Goal: Task Accomplishment & Management: Use online tool/utility

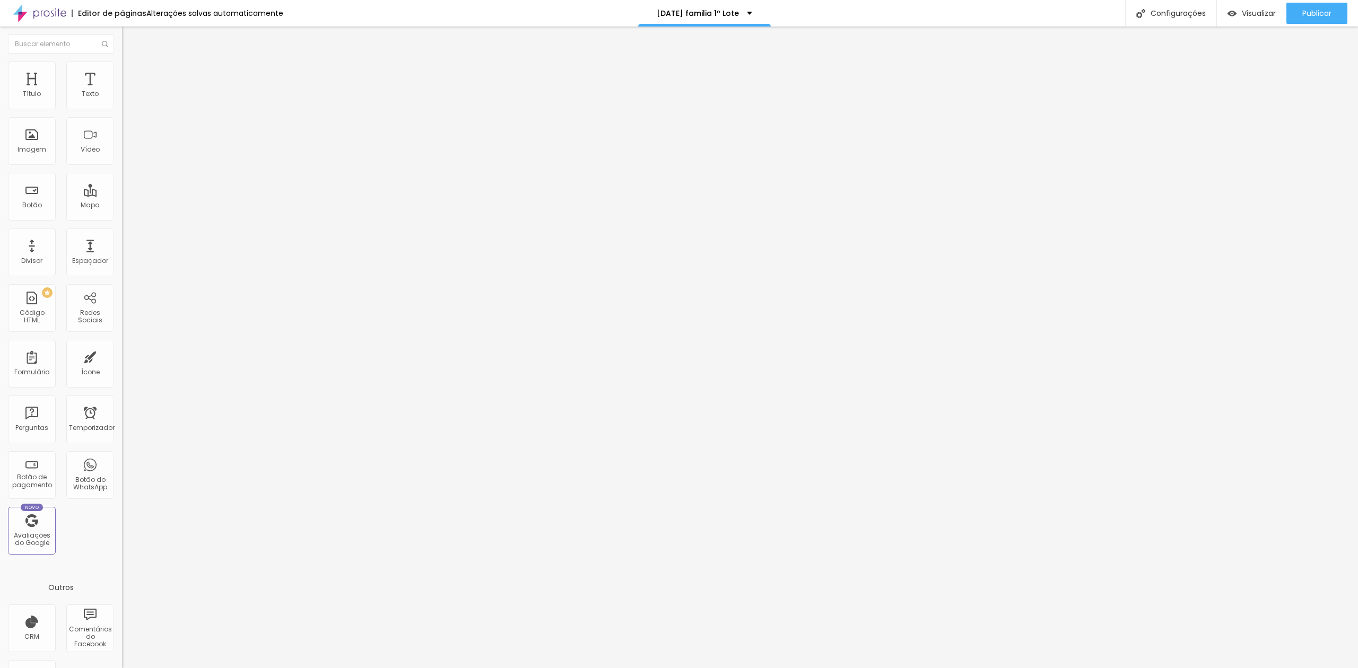
click at [122, 101] on img at bounding box center [125, 100] width 6 height 6
click at [828, 668] on div at bounding box center [679, 680] width 1358 height 10
click at [122, 103] on span at bounding box center [125, 100] width 6 height 9
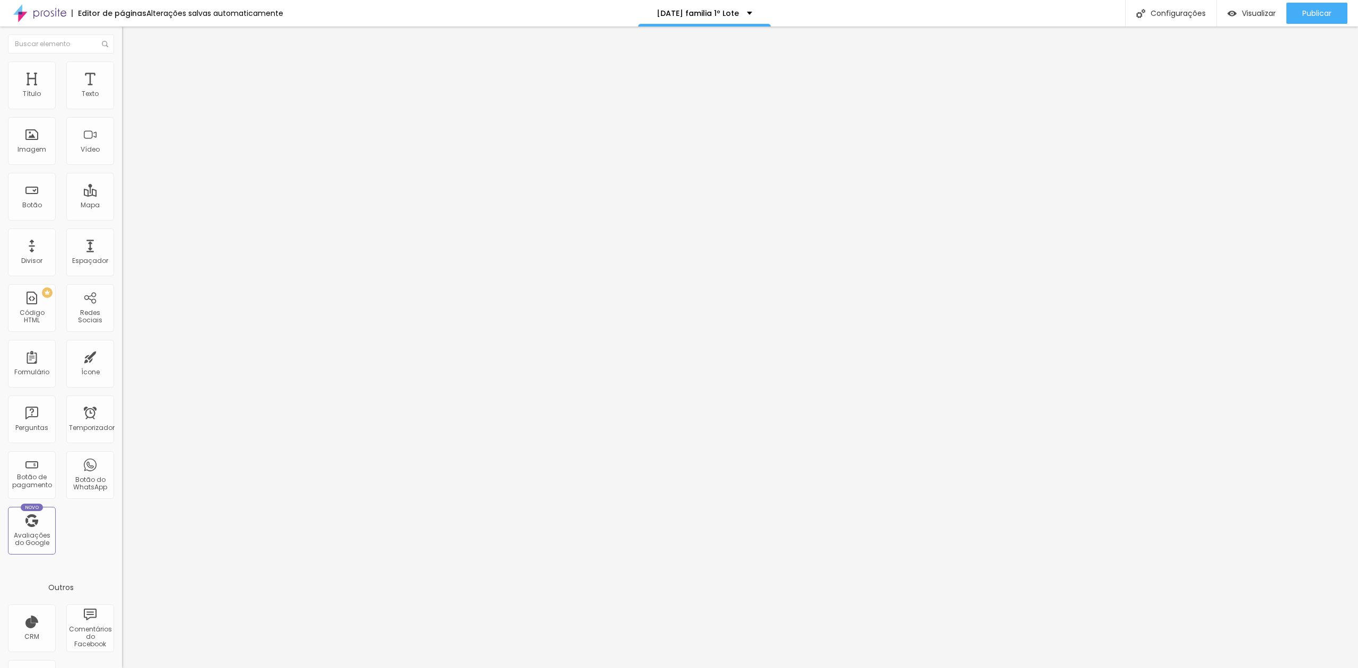
drag, startPoint x: 661, startPoint y: 217, endPoint x: 605, endPoint y: 225, distance: 56.3
type input "R$ 620,00"
click at [132, 73] on font "Avançado" at bounding box center [149, 68] width 35 height 9
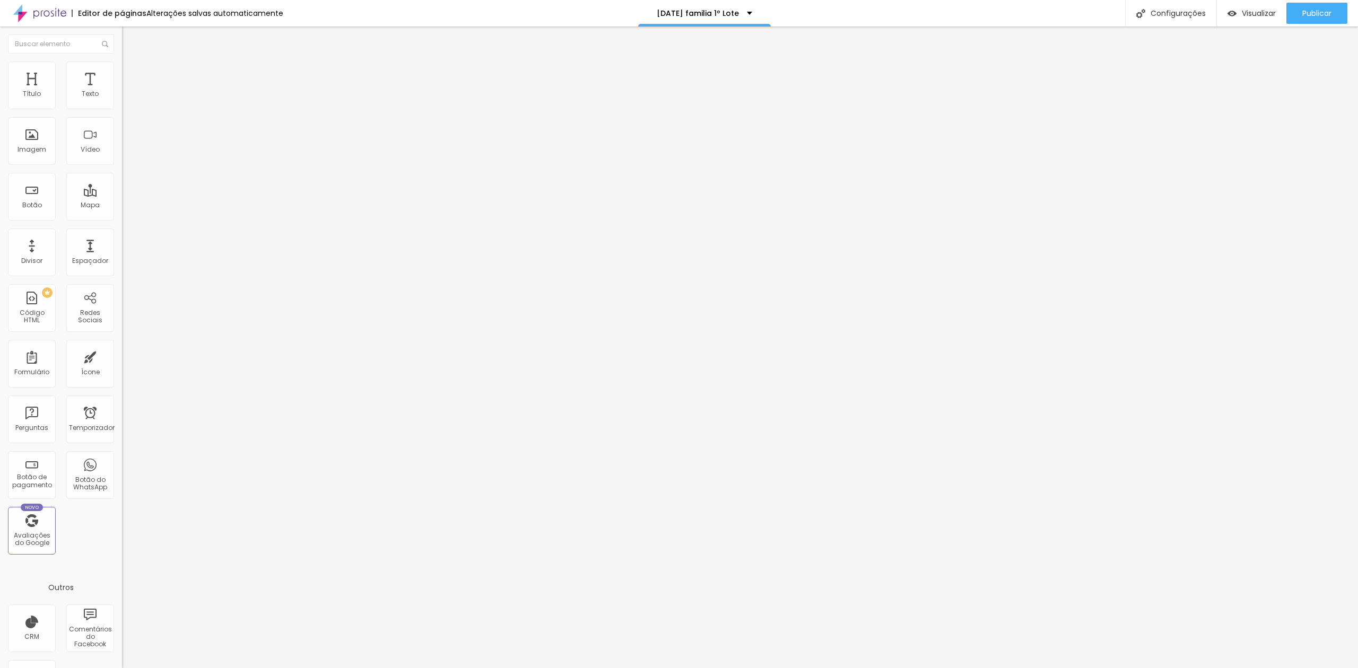
click at [130, 37] on img "button" at bounding box center [134, 38] width 8 height 8
click at [82, 92] on font "Texto" at bounding box center [90, 93] width 17 height 9
click at [122, 98] on div "Botão de pagamento [DATE] OPÇÃO 02 com desconto" at bounding box center [183, 88] width 122 height 32
click at [122, 103] on img at bounding box center [125, 100] width 6 height 6
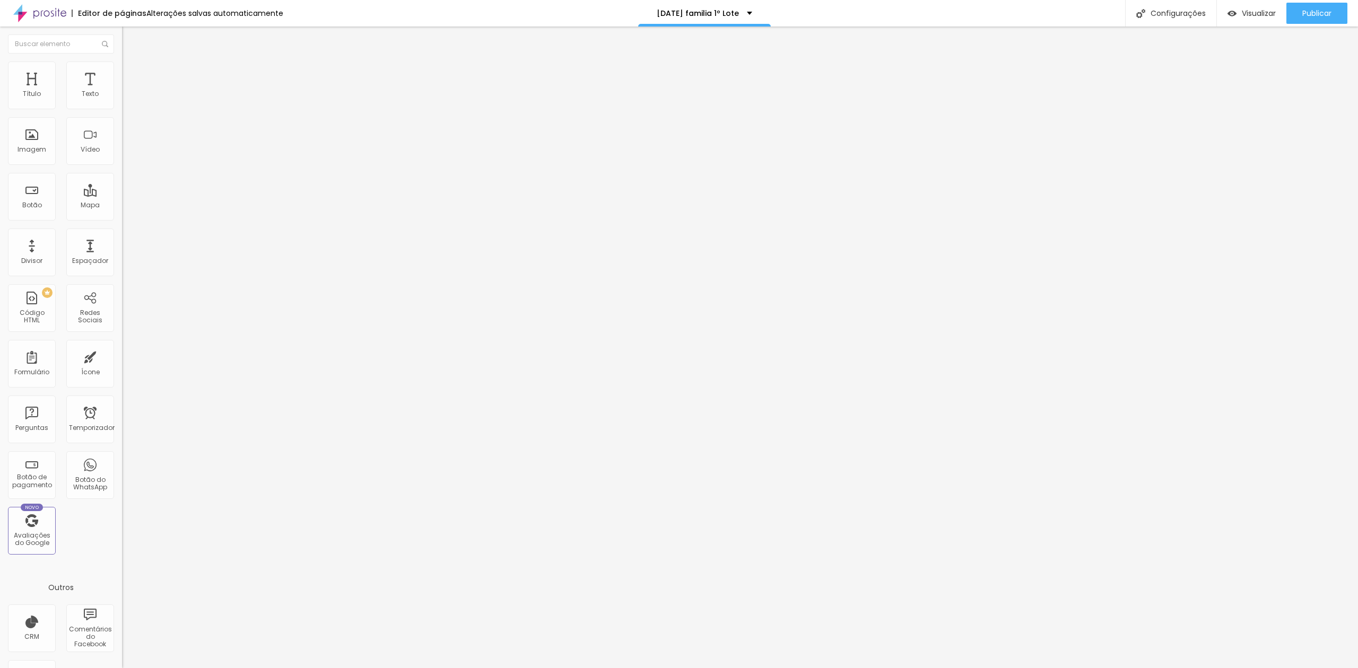
type input "R$ 1.020,00"
click at [1316, 11] on font "Publicar" at bounding box center [1317, 13] width 29 height 11
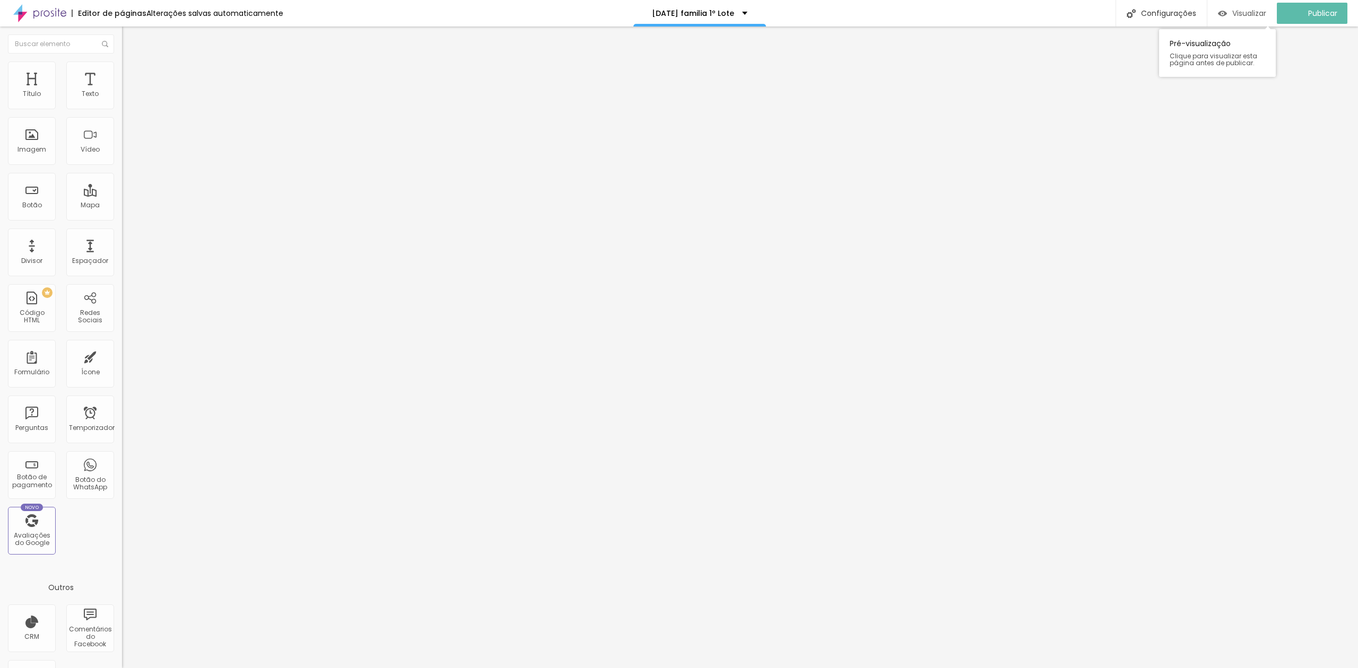
click at [1246, 10] on font "Visualizar" at bounding box center [1249, 13] width 34 height 11
click at [1312, 13] on font "Publicar" at bounding box center [1317, 13] width 29 height 11
